Goal: Complete application form

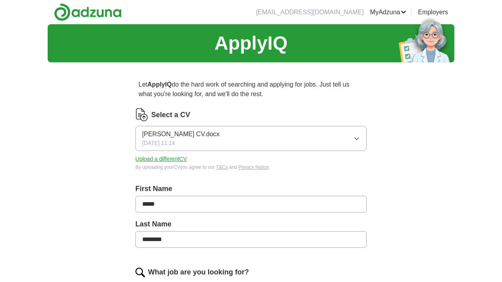
click at [355, 139] on icon "button" at bounding box center [356, 138] width 6 height 6
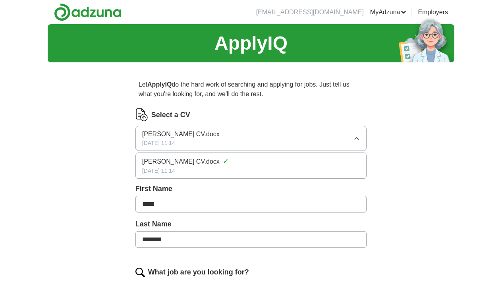
click at [178, 164] on span "[PERSON_NAME] CV.docx" at bounding box center [180, 162] width 77 height 10
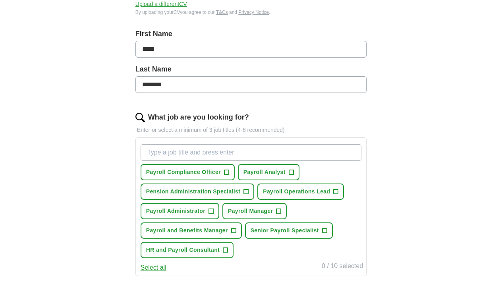
scroll to position [155, 0]
click at [209, 211] on span "+" at bounding box center [210, 211] width 5 height 6
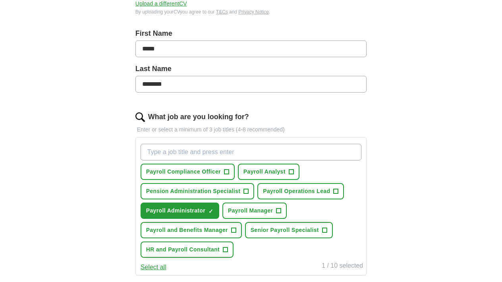
scroll to position [330, 0]
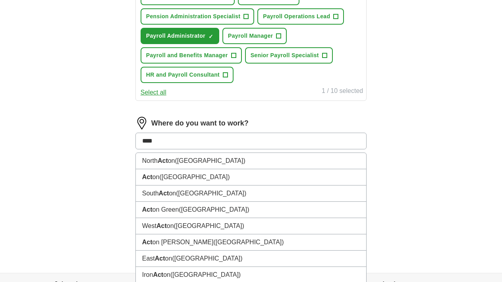
type input "*****"
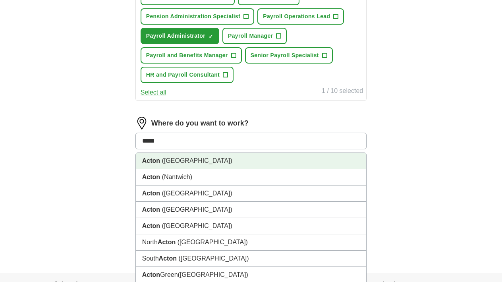
click at [200, 161] on span "([GEOGRAPHIC_DATA])" at bounding box center [197, 160] width 70 height 7
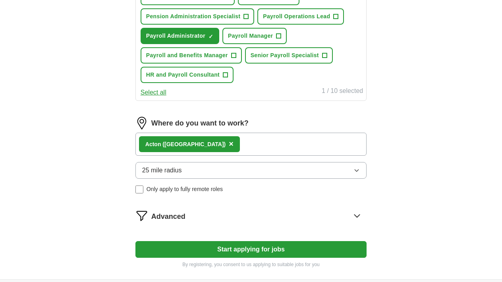
click at [357, 170] on icon "button" at bounding box center [356, 170] width 6 height 6
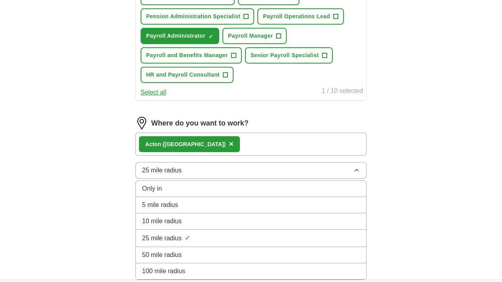
click at [173, 203] on span "5 mile radius" at bounding box center [160, 205] width 36 height 10
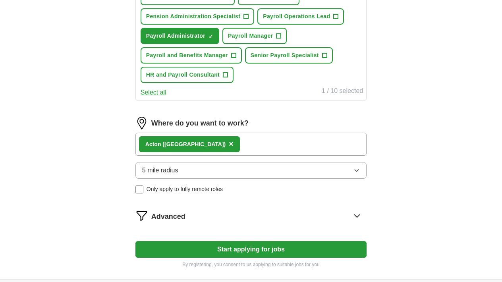
click at [241, 250] on button "Start applying for jobs" at bounding box center [250, 249] width 231 height 17
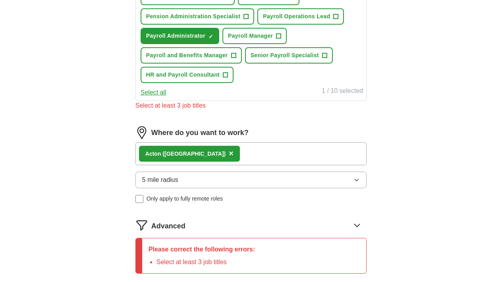
click at [326, 56] on span "+" at bounding box center [324, 55] width 5 height 6
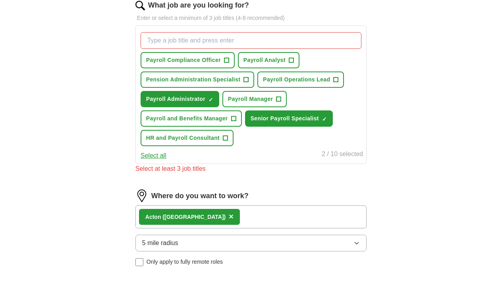
scroll to position [265, 0]
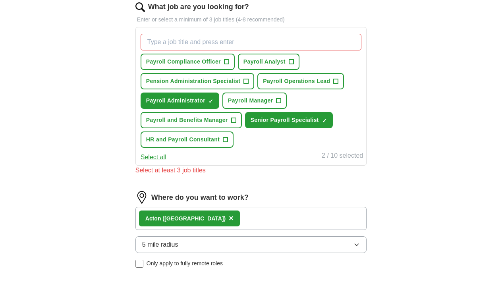
click at [246, 81] on span "+" at bounding box center [246, 81] width 5 height 6
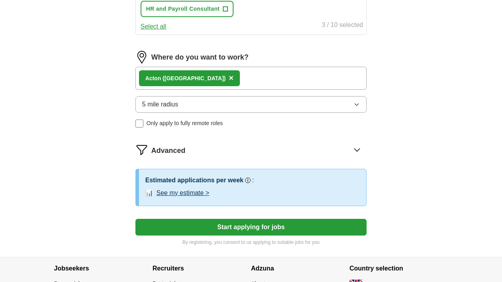
scroll to position [403, 0]
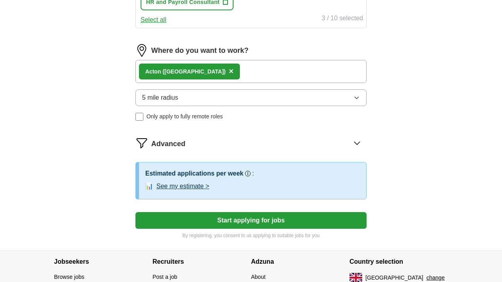
click at [247, 220] on button "Start applying for jobs" at bounding box center [250, 220] width 231 height 17
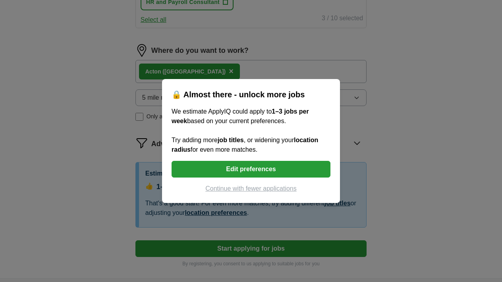
click at [248, 168] on button "Edit preferences" at bounding box center [251, 169] width 159 height 17
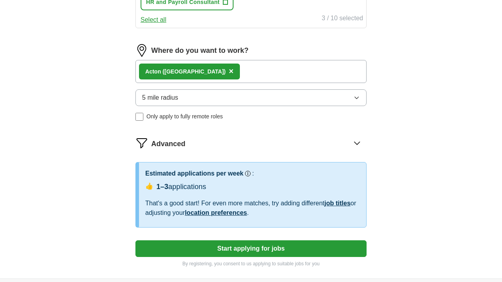
click at [262, 72] on div "Acton ([GEOGRAPHIC_DATA]) ×" at bounding box center [250, 71] width 231 height 23
click at [239, 69] on div "Acton ([GEOGRAPHIC_DATA]) ×" at bounding box center [250, 71] width 231 height 23
click at [229, 72] on span "×" at bounding box center [231, 71] width 5 height 9
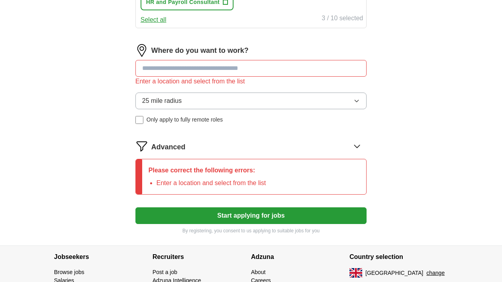
click at [263, 67] on input at bounding box center [250, 68] width 231 height 17
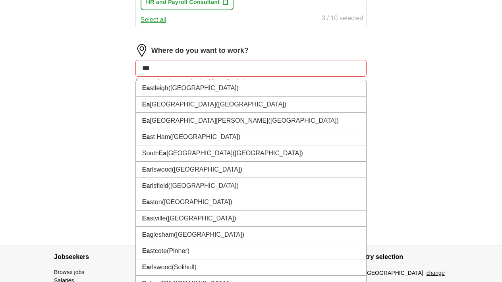
type input "****"
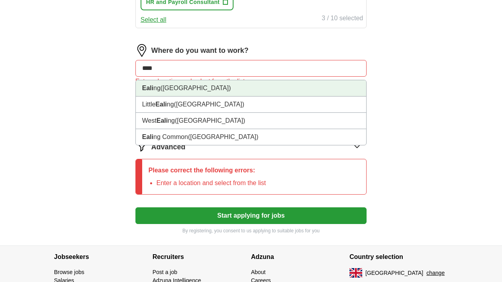
click at [174, 89] on span "([GEOGRAPHIC_DATA])" at bounding box center [195, 88] width 70 height 7
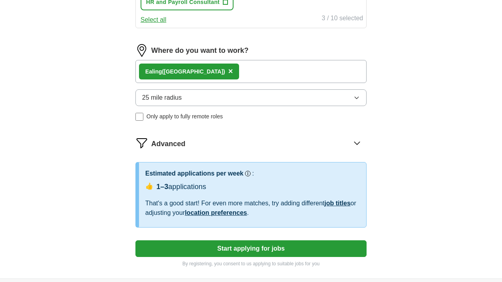
click at [257, 247] on button "Start applying for jobs" at bounding box center [250, 248] width 231 height 17
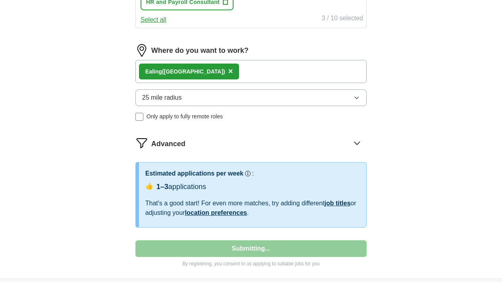
select select "**"
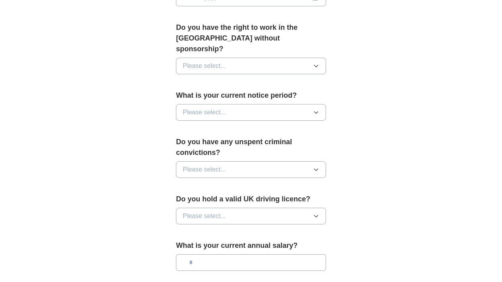
scroll to position [0, 0]
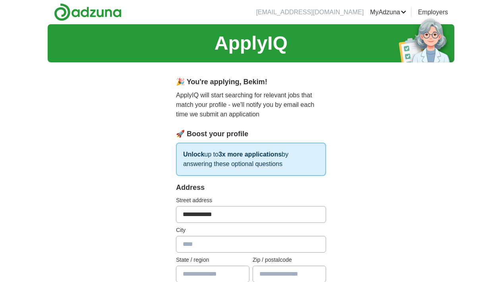
type input "**********"
type input "******"
click at [240, 275] on input "text" at bounding box center [212, 274] width 73 height 17
type input "*********"
type input "*****"
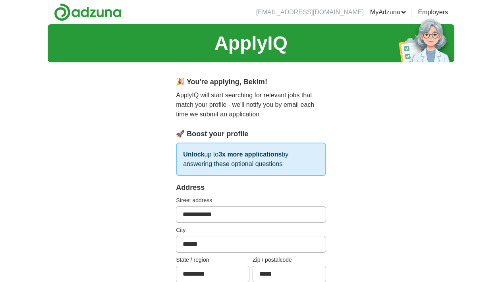
scroll to position [212, 0]
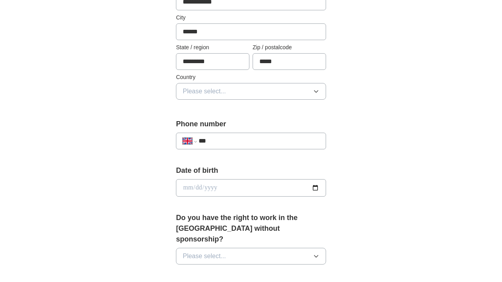
click at [317, 93] on icon "button" at bounding box center [316, 91] width 6 height 6
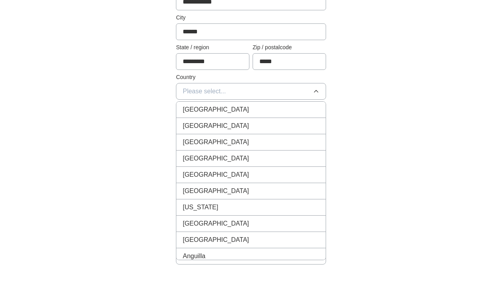
click at [265, 108] on div "[GEOGRAPHIC_DATA]" at bounding box center [251, 110] width 137 height 10
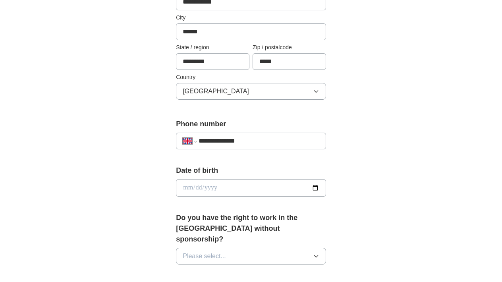
type input "**********"
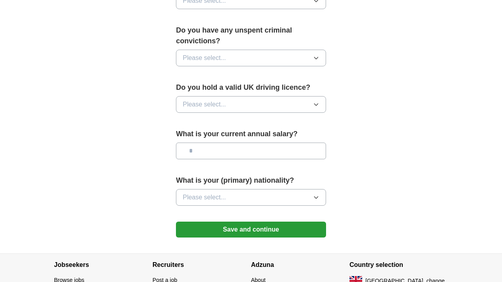
click at [318, 55] on icon "button" at bounding box center [316, 58] width 6 height 6
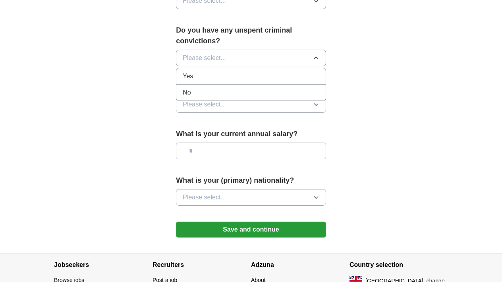
click at [187, 88] on span "No" at bounding box center [187, 93] width 8 height 10
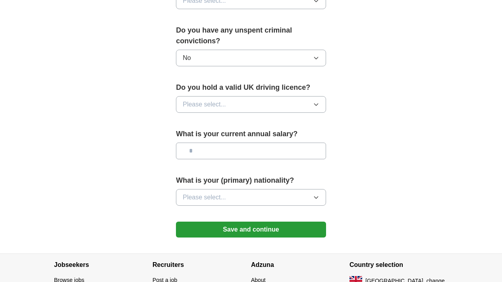
click at [318, 101] on icon "button" at bounding box center [316, 104] width 6 height 6
click at [217, 118] on div "Yes" at bounding box center [251, 123] width 137 height 10
click at [235, 143] on input "text" at bounding box center [251, 151] width 150 height 17
type input "**"
click at [316, 194] on icon "button" at bounding box center [316, 197] width 6 height 6
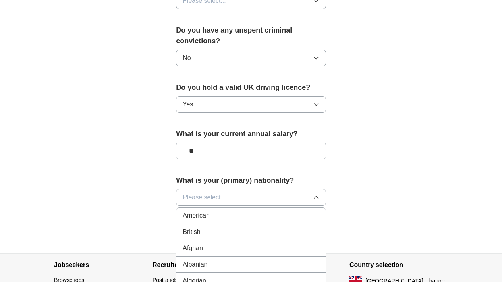
click at [267, 227] on div "British" at bounding box center [251, 232] width 137 height 10
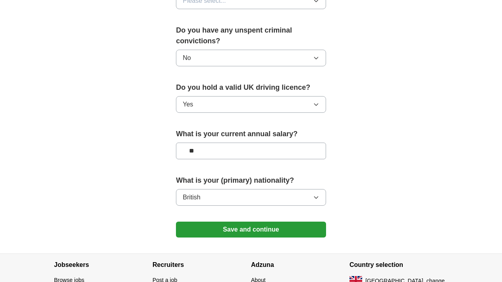
click at [257, 222] on button "Save and continue" at bounding box center [251, 230] width 150 height 16
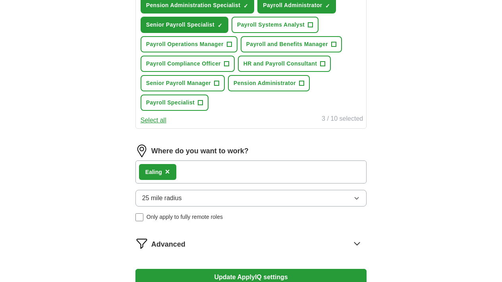
scroll to position [322, 0]
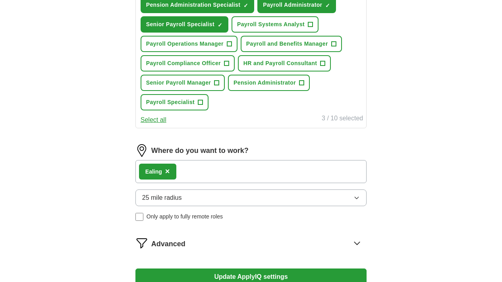
click at [358, 197] on icon "button" at bounding box center [357, 198] width 4 height 2
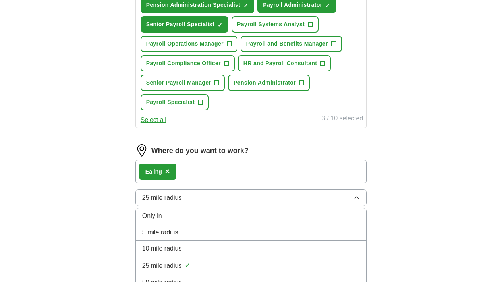
click at [226, 233] on div "5 mile radius" at bounding box center [251, 233] width 218 height 10
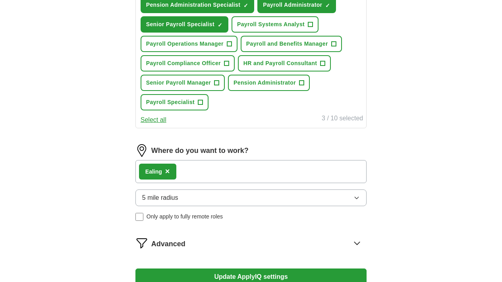
click at [237, 277] on button "Update ApplyIQ settings" at bounding box center [250, 276] width 231 height 17
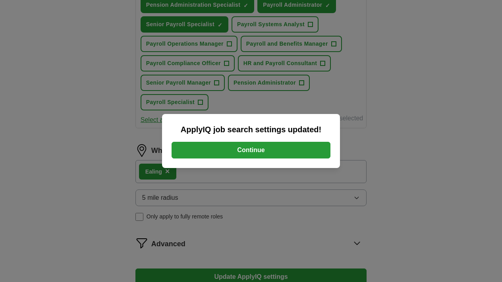
click at [255, 150] on button "Continue" at bounding box center [251, 150] width 159 height 17
